Goal: Task Accomplishment & Management: Complete application form

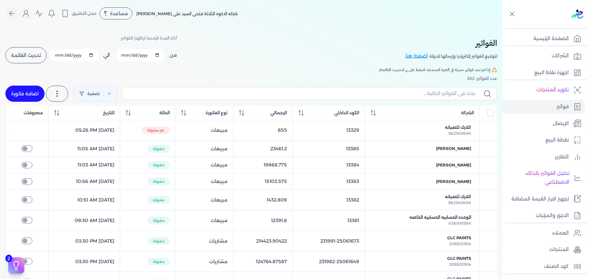
click at [34, 90] on link "اضافة فاتورة" at bounding box center [24, 94] width 39 height 16
select select "EGP"
select select "B"
select select "EGS"
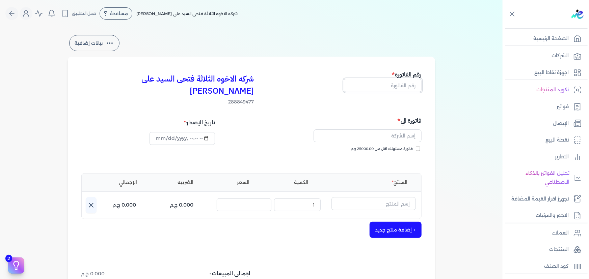
click at [387, 85] on input "text" at bounding box center [383, 85] width 78 height 13
drag, startPoint x: 415, startPoint y: 84, endPoint x: 419, endPoint y: 84, distance: 4.1
click at [419, 84] on input "13389" at bounding box center [383, 85] width 78 height 13
type input "13388"
drag, startPoint x: 379, startPoint y: 122, endPoint x: 392, endPoint y: 125, distance: 13.4
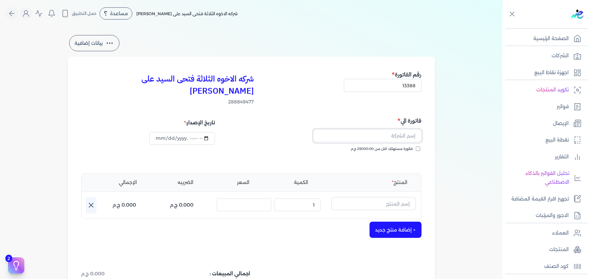
click at [379, 130] on input "text" at bounding box center [368, 136] width 108 height 13
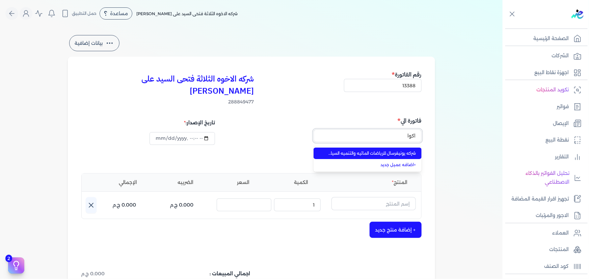
click at [314, 130] on button "اكوا" at bounding box center [368, 138] width 108 height 16
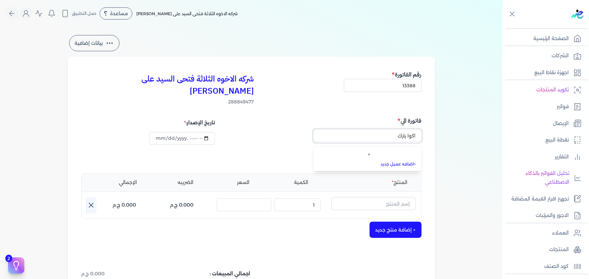
type input "اكوا بارك"
click at [390, 130] on input "اكوا بارك" at bounding box center [368, 136] width 108 height 13
click at [390, 130] on input "text" at bounding box center [368, 136] width 108 height 13
click at [387, 151] on span "شركه يونيفرسال للرياضات المائيه والتنميه السياحيه اكوابارك" at bounding box center [371, 154] width 89 height 6
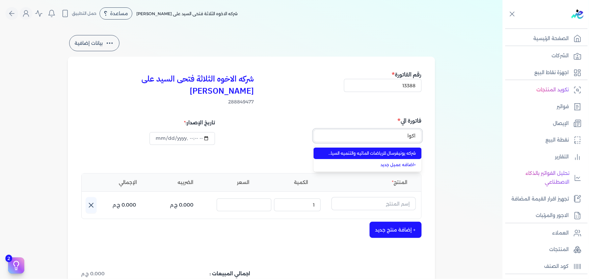
type input "شركه يونيفرسال للرياضات المائيه والتنميه السياحيه اكوابارك"
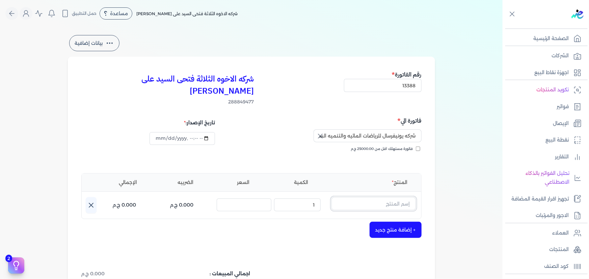
click at [385, 197] on input "text" at bounding box center [373, 203] width 84 height 13
click at [412, 203] on icon at bounding box center [412, 207] width 8 height 8
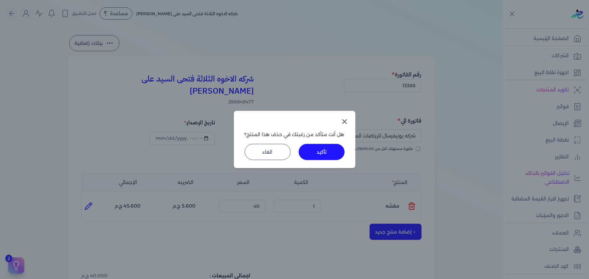
click at [310, 148] on button "تأكيد" at bounding box center [322, 152] width 46 height 16
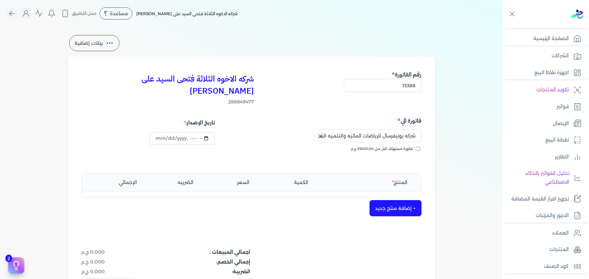
click at [391, 201] on button "+ إضافة منتج جديد" at bounding box center [396, 209] width 52 height 16
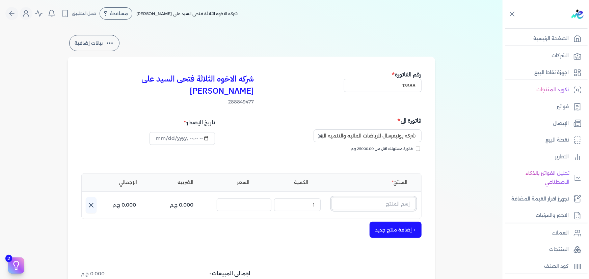
click at [389, 197] on input "text" at bounding box center [373, 203] width 84 height 13
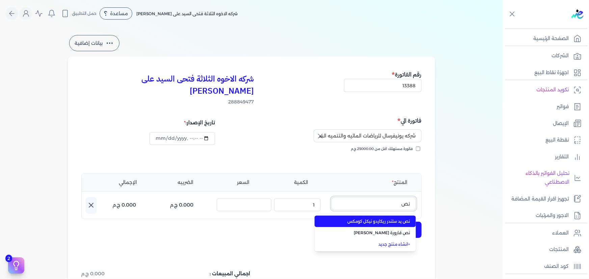
click at [331, 197] on button "نص" at bounding box center [373, 205] width 84 height 16
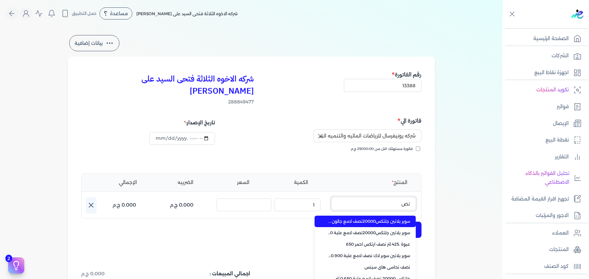
type input "ن"
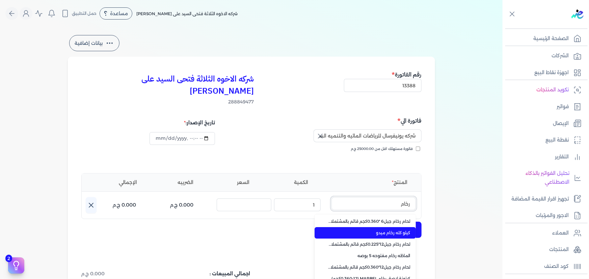
type input "رخام"
click at [396, 230] on span "كيلو كله رخام ميدو" at bounding box center [369, 233] width 82 height 6
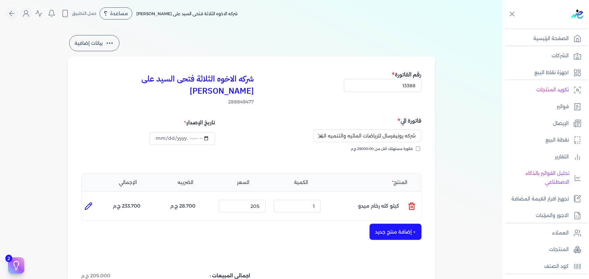
click at [92, 203] on icon at bounding box center [88, 207] width 8 height 8
type input "كيلو كله رخام ميدو"
type input "205"
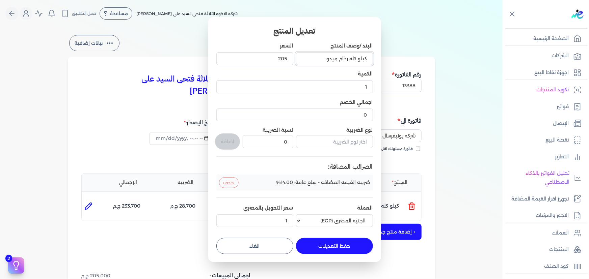
drag, startPoint x: 357, startPoint y: 59, endPoint x: 375, endPoint y: 59, distance: 17.2
click at [375, 59] on div "تعديل المنتج البند /وصف المنتج كيلو كله رخام ميدو السعر 205 الكمية 1 اجمالي الخ…" at bounding box center [294, 140] width 173 height 246
type input "نص كله رخام ميدو"
click at [344, 249] on button "حفظ التعديلات" at bounding box center [334, 246] width 77 height 16
type input "0"
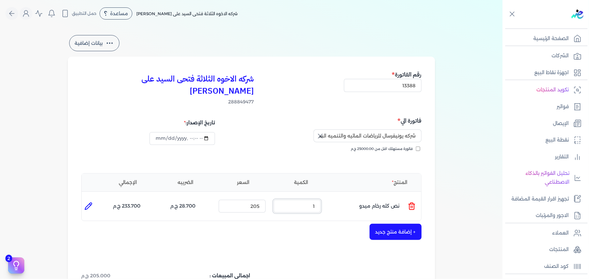
drag, startPoint x: 317, startPoint y: 194, endPoint x: 322, endPoint y: 194, distance: 5.1
click at [322, 197] on div "الكمية : 1" at bounding box center [297, 206] width 52 height 18
type input "4"
drag, startPoint x: 243, startPoint y: 192, endPoint x: 278, endPoint y: 194, distance: 35.5
click at [276, 197] on ul "المنتج : نص كله رخام ميدو الكمية : 4 السعر : 205 الضريبه : 114.800 ج.م الإجمالي…" at bounding box center [252, 206] width 340 height 18
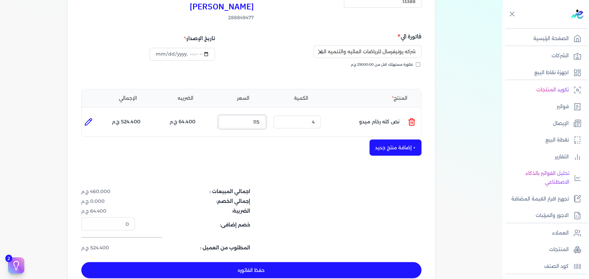
scroll to position [123, 0]
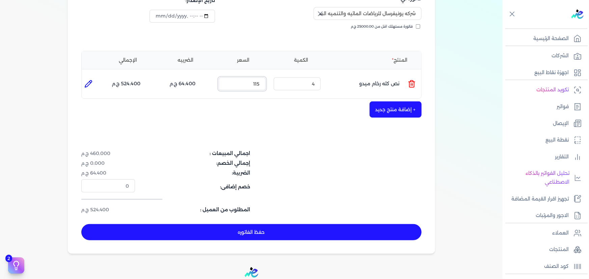
type input "115"
click at [208, 224] on button "حفظ الفاتوره" at bounding box center [251, 232] width 340 height 16
type input "[DATE]"
